Goal: Task Accomplishment & Management: Manage account settings

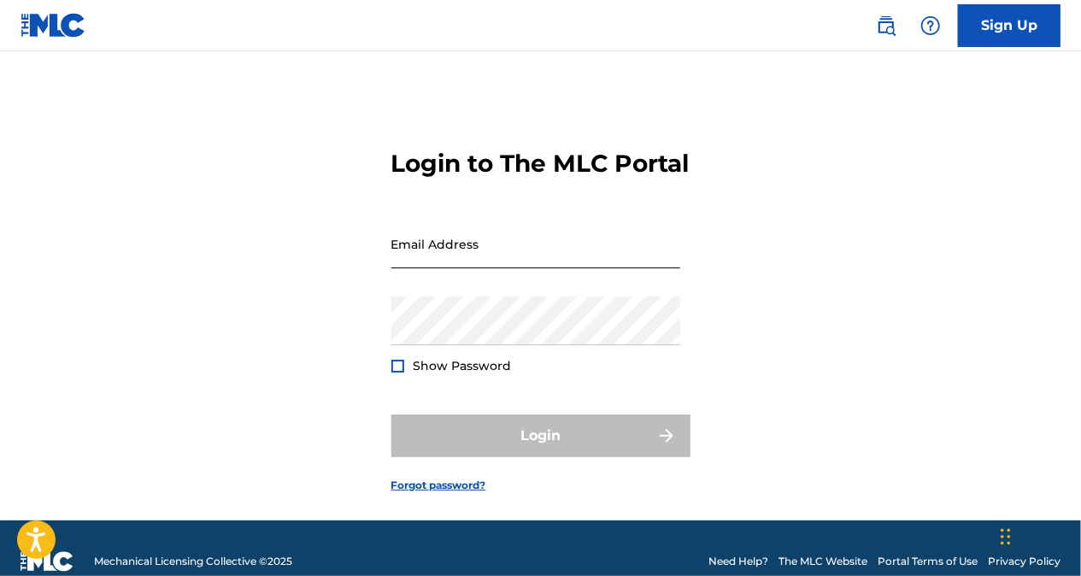
click at [432, 268] on input "Email Address" at bounding box center [535, 244] width 289 height 49
click at [454, 268] on input "[EMAIL_ADDRESS][DOMAIN_NAME]" at bounding box center [535, 244] width 289 height 49
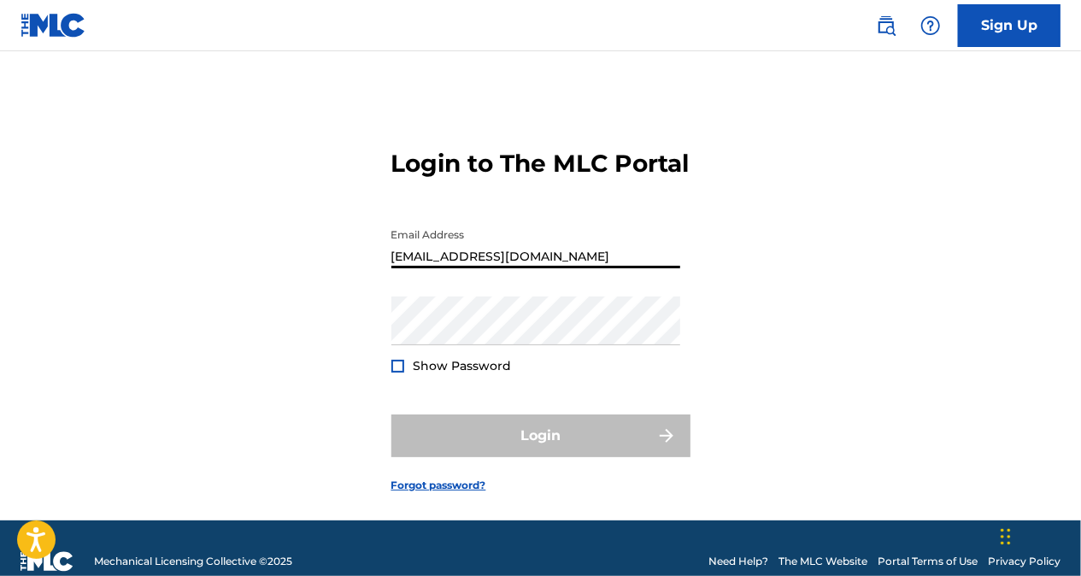
click at [454, 268] on input "[EMAIL_ADDRESS][DOMAIN_NAME]" at bounding box center [535, 244] width 289 height 49
type input "[EMAIL_ADDRESS][DOMAIN_NAME]"
click at [424, 493] on link "Forgot password?" at bounding box center [438, 485] width 95 height 15
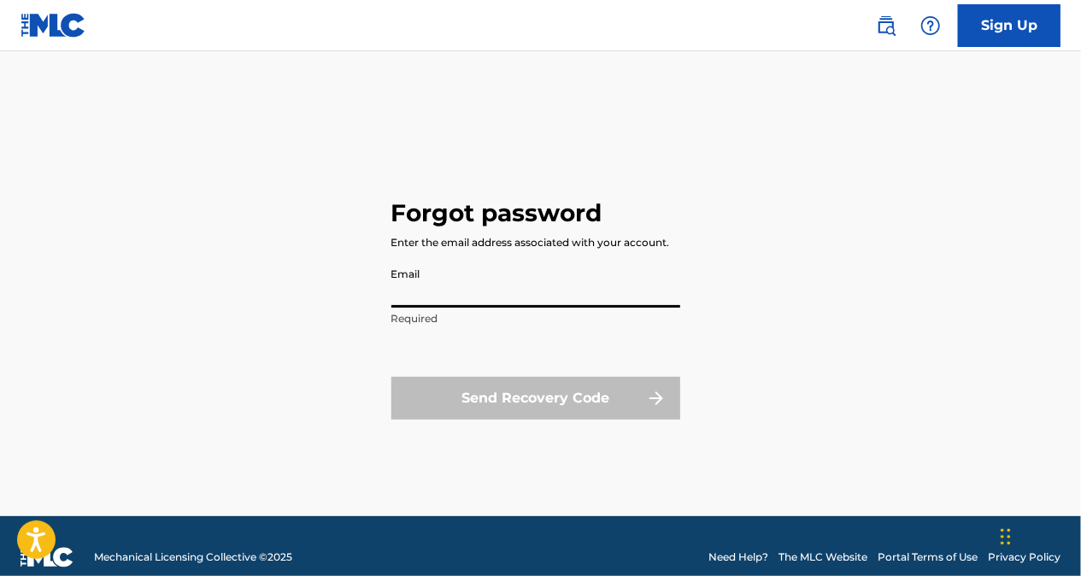
click at [463, 292] on input "Email" at bounding box center [535, 283] width 289 height 49
paste input "[EMAIL_ADDRESS][DOMAIN_NAME]"
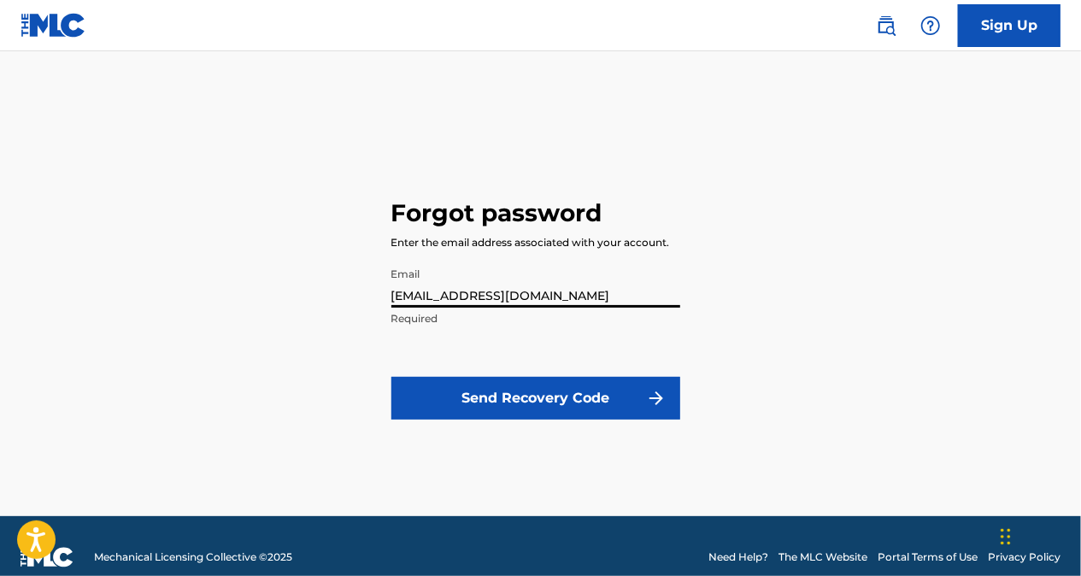
click at [463, 292] on input "[EMAIL_ADDRESS][DOMAIN_NAME]" at bounding box center [535, 283] width 289 height 49
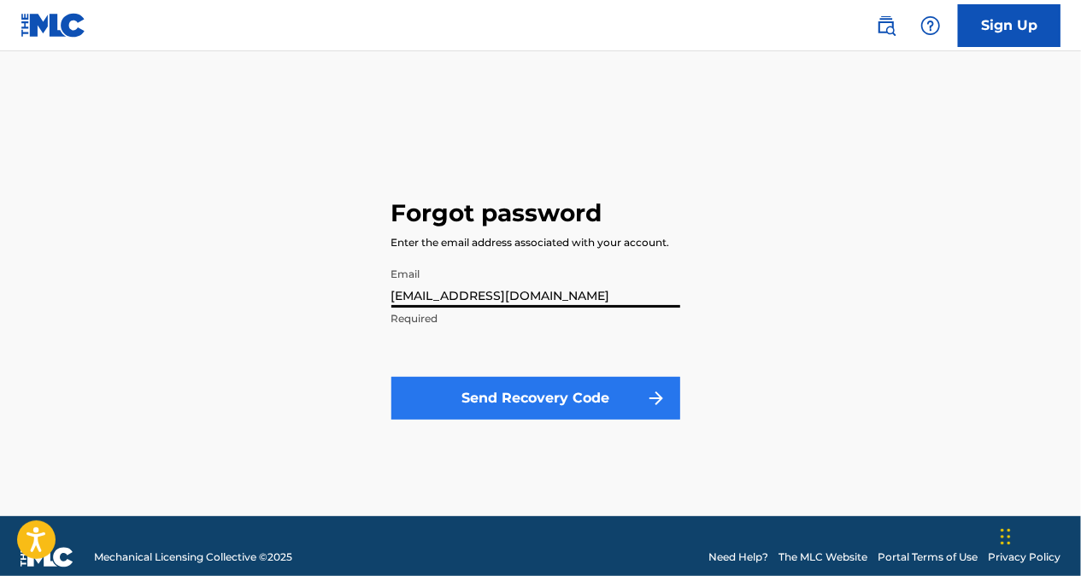
type input "[EMAIL_ADDRESS][DOMAIN_NAME]"
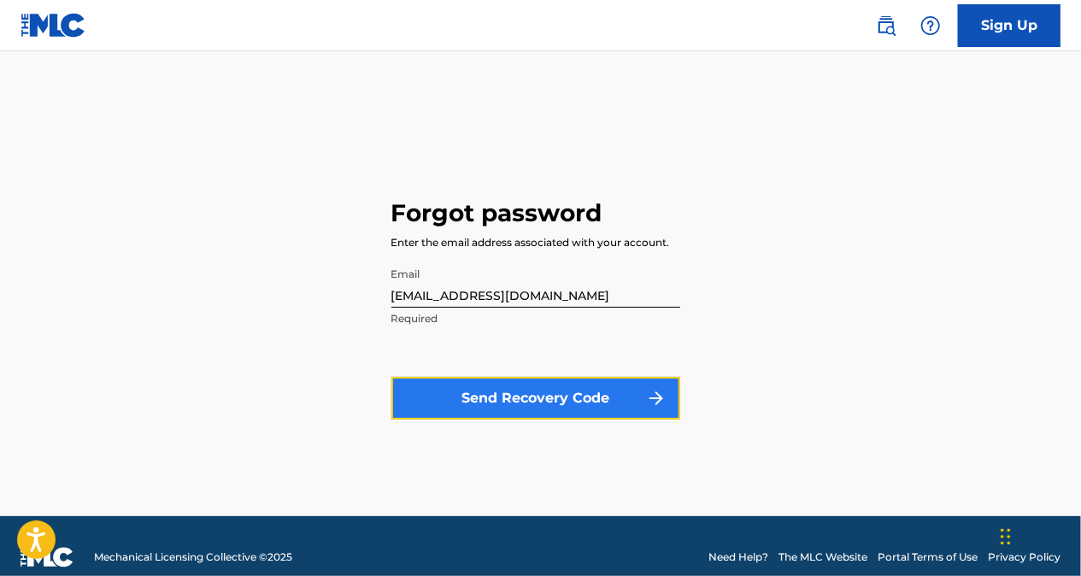
click at [513, 393] on button "Send Recovery Code" at bounding box center [535, 398] width 289 height 43
